Goal: Register for event/course

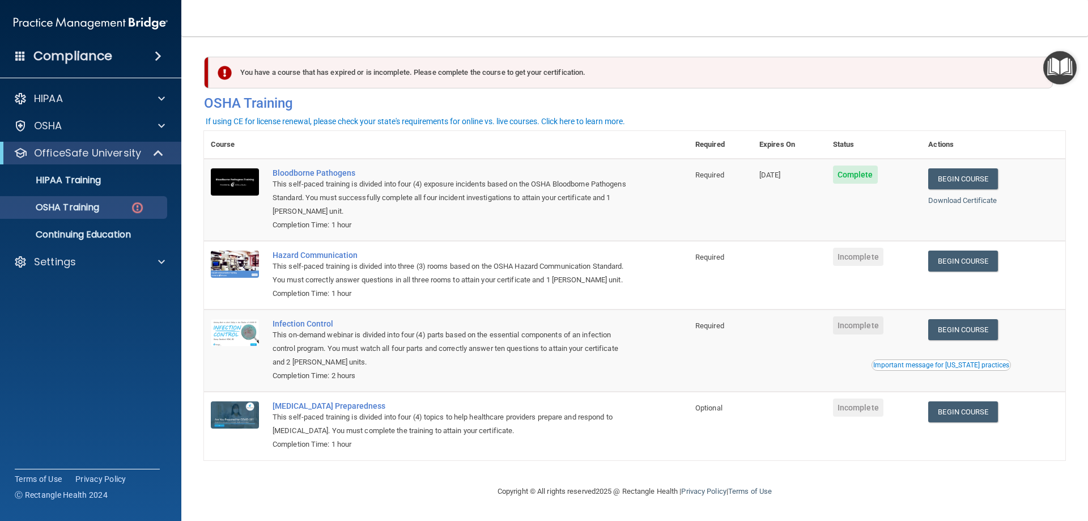
scroll to position [14, 0]
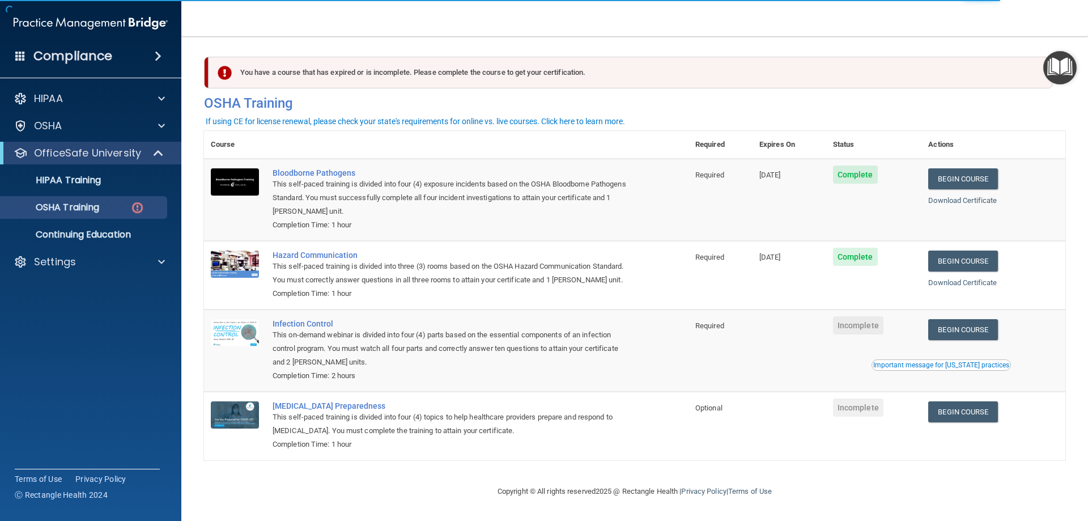
scroll to position [14, 0]
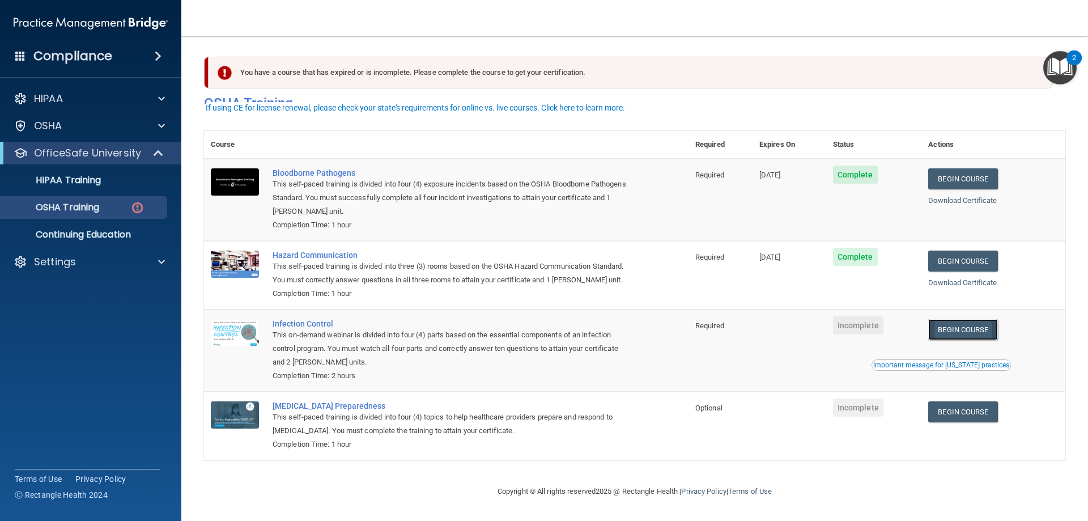
click at [971, 331] on link "Begin Course" at bounding box center [962, 329] width 69 height 21
